Goal: Task Accomplishment & Management: Complete application form

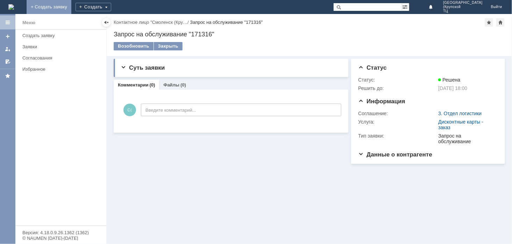
click at [71, 6] on link "+ Создать заявку" at bounding box center [49, 7] width 45 height 14
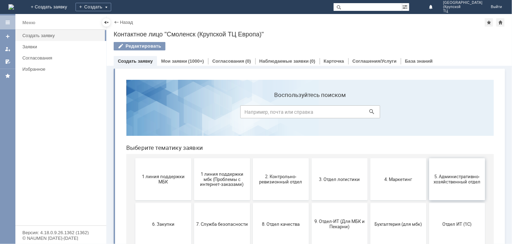
scroll to position [39, 0]
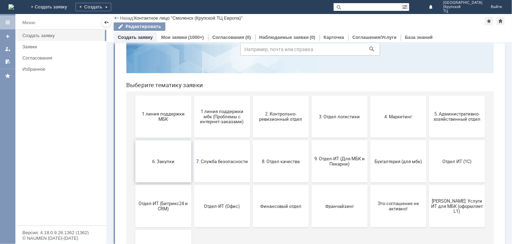
click at [156, 159] on span "6. Закупки" at bounding box center [163, 160] width 52 height 5
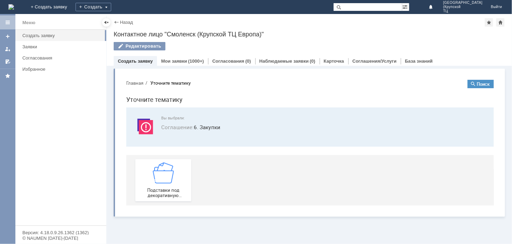
scroll to position [0, 0]
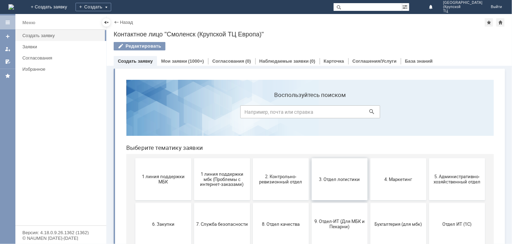
click at [346, 180] on span "3. Отдел логистики" at bounding box center [339, 178] width 52 height 5
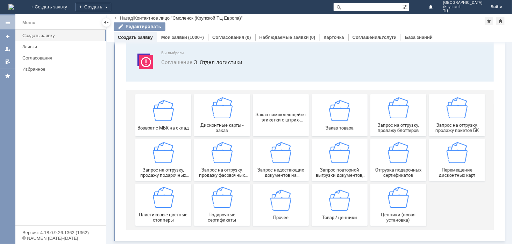
scroll to position [41, 0]
click at [217, 111] on img at bounding box center [221, 107] width 21 height 21
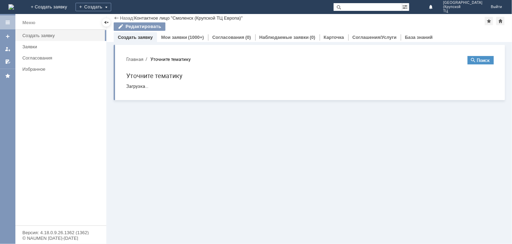
scroll to position [0, 0]
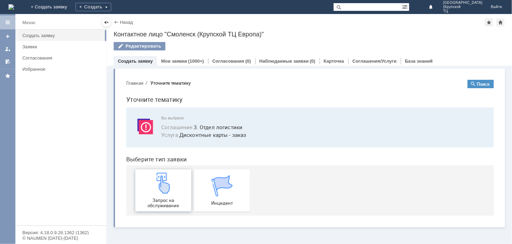
click at [157, 189] on img at bounding box center [163, 182] width 21 height 21
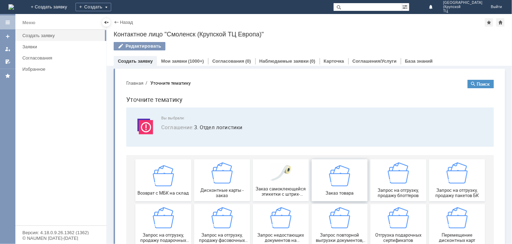
scroll to position [39, 0]
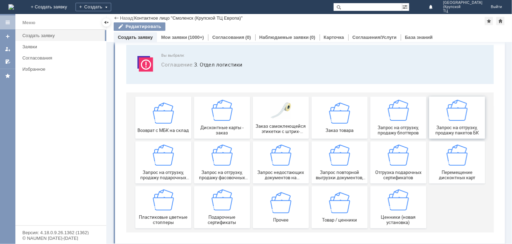
click at [447, 120] on div "Запрос на отгрузку, продажу пакетов БК" at bounding box center [457, 117] width 52 height 36
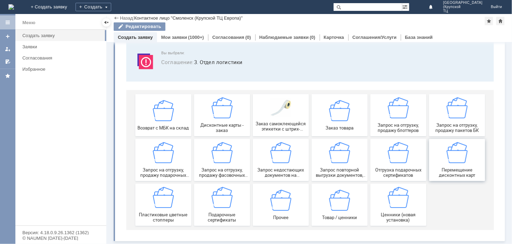
scroll to position [41, 0]
click at [395, 115] on img at bounding box center [398, 107] width 21 height 21
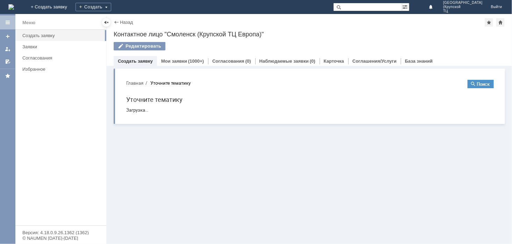
scroll to position [0, 0]
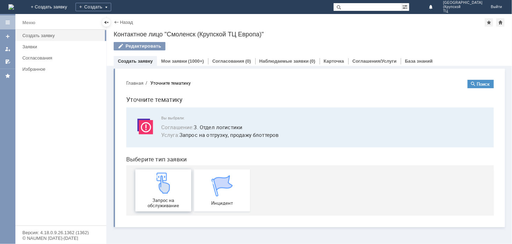
click at [168, 191] on img at bounding box center [163, 182] width 21 height 21
click at [162, 197] on span "Запрос на обслуживание" at bounding box center [163, 202] width 52 height 10
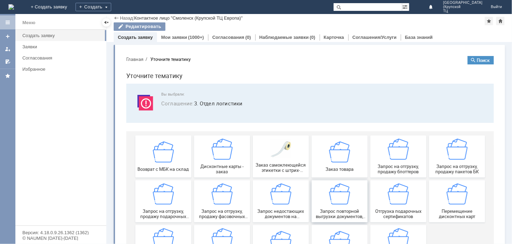
scroll to position [39, 0]
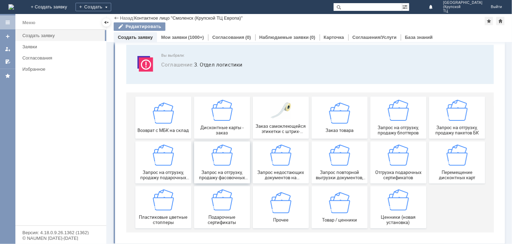
click at [211, 154] on img at bounding box center [221, 154] width 21 height 21
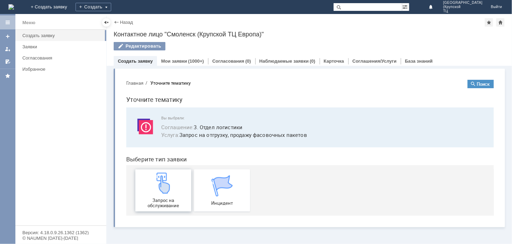
click at [155, 186] on img at bounding box center [163, 182] width 21 height 21
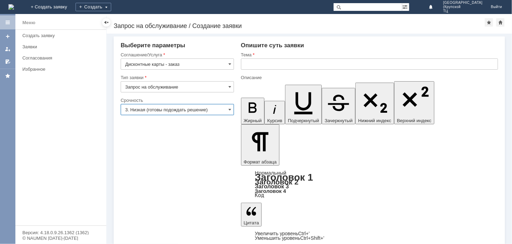
click at [211, 110] on input "3. Низкая (готовы подождать решение)" at bounding box center [177, 109] width 113 height 11
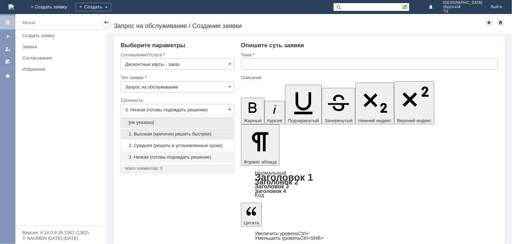
click at [212, 132] on span "1. Высокая (критично решить быстрее)" at bounding box center [177, 134] width 104 height 6
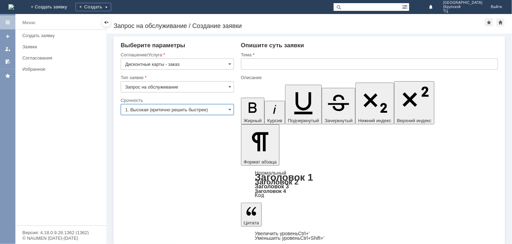
type input "1. Высокая (критично решить быстрее)"
click at [265, 64] on input "text" at bounding box center [369, 63] width 257 height 11
type input "дисконтные карты"
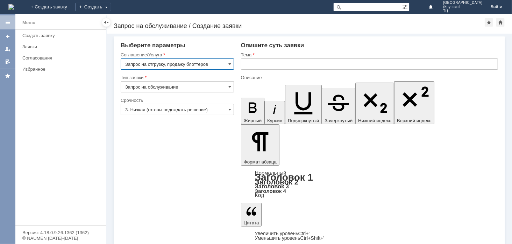
click at [204, 111] on input "3. Низкая (готовы подождать решение)" at bounding box center [177, 109] width 113 height 11
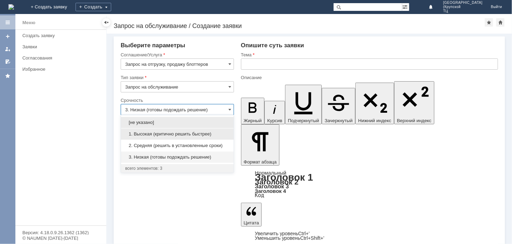
click at [210, 135] on span "1. Высокая (критично решить быстрее)" at bounding box center [177, 134] width 104 height 6
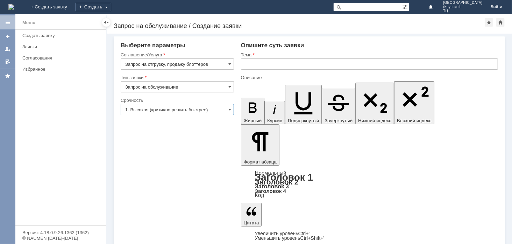
type input "1. Высокая (критично решить быстрее)"
click at [250, 63] on input "text" at bounding box center [369, 63] width 257 height 11
type input "нужны блоттеры"
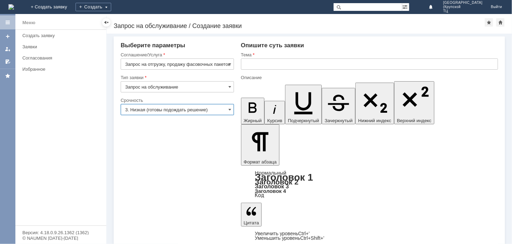
click at [168, 110] on input "3. Низкая (готовы подождать решение)" at bounding box center [177, 109] width 113 height 11
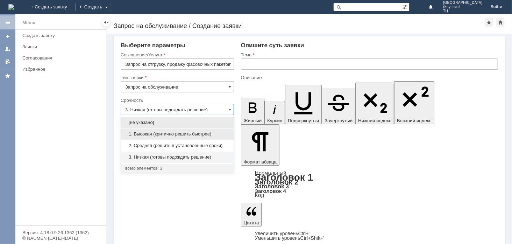
click at [198, 133] on span "1. Высокая (критично решить быстрее)" at bounding box center [177, 134] width 104 height 6
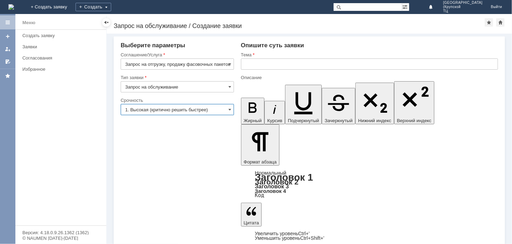
type input "1. Высокая (критично решить быстрее)"
click at [252, 63] on input "text" at bounding box center [369, 63] width 257 height 11
type input "н"
type input "фасовочные пвкеты"
